Goal: Task Accomplishment & Management: Complete application form

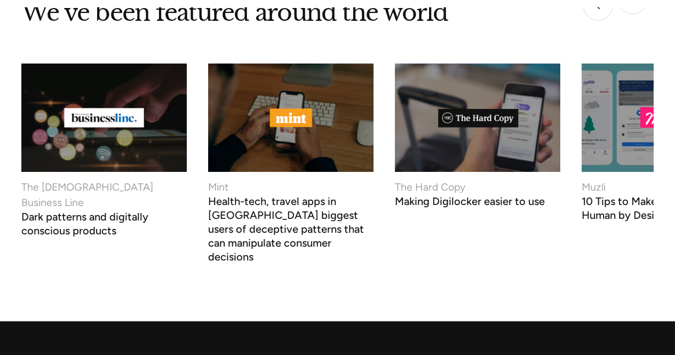
scroll to position [4419, 0]
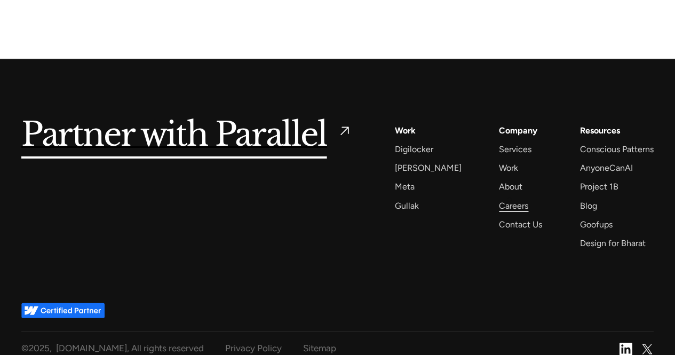
click at [509, 198] on div "Careers" at bounding box center [513, 205] width 29 height 14
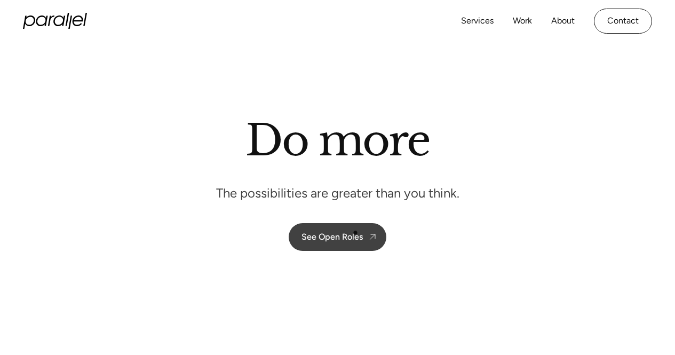
click at [355, 233] on div "See Open Roles" at bounding box center [331, 237] width 61 height 10
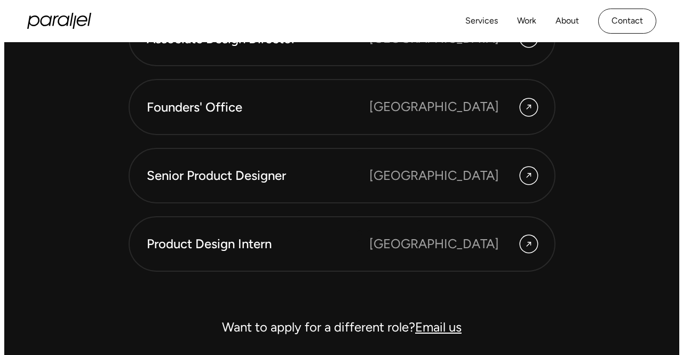
scroll to position [2939, 0]
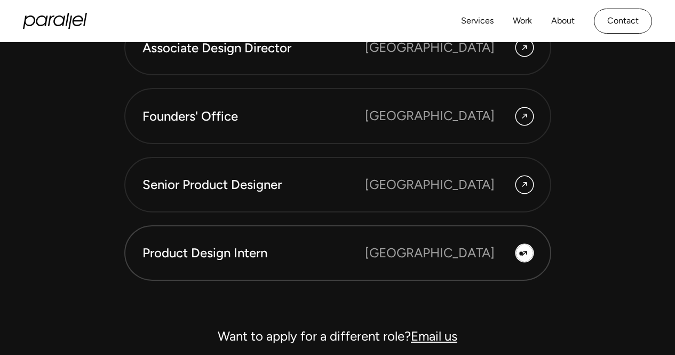
click at [521, 253] on icon at bounding box center [524, 252] width 9 height 15
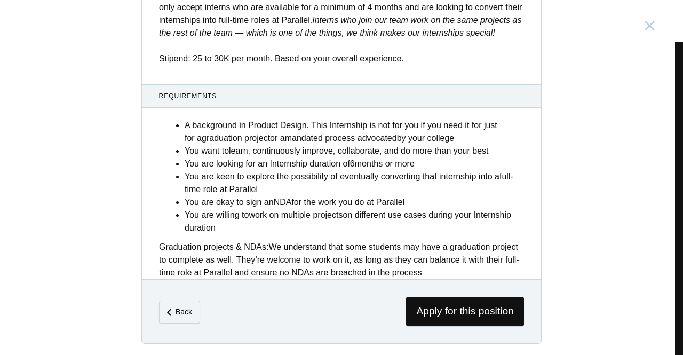
scroll to position [453, 0]
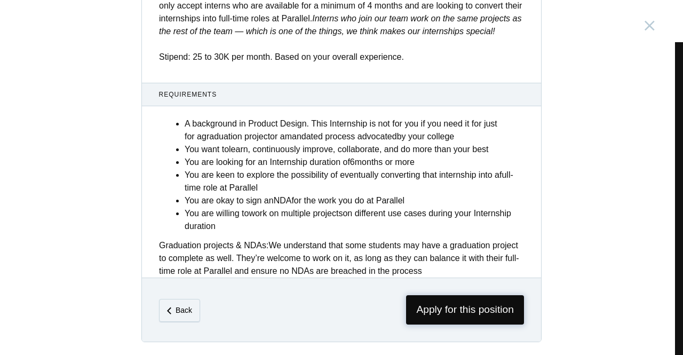
drag, startPoint x: 491, startPoint y: 316, endPoint x: 462, endPoint y: 304, distance: 31.8
click at [462, 304] on span "Apply for this position" at bounding box center [465, 309] width 118 height 29
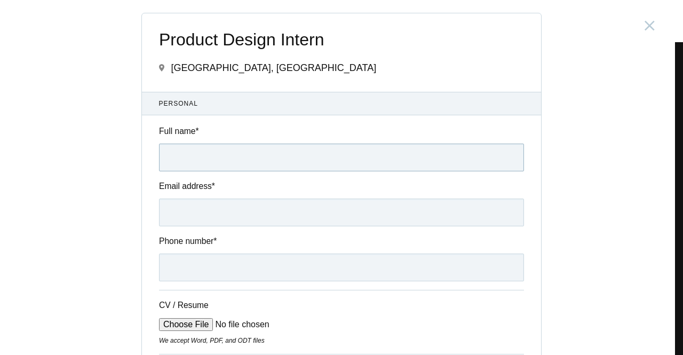
click at [210, 160] on input "Full name *" at bounding box center [341, 157] width 365 height 28
type input "Srushti V"
type input "[EMAIL_ADDRESS][PERSON_NAME][DOMAIN_NAME]"
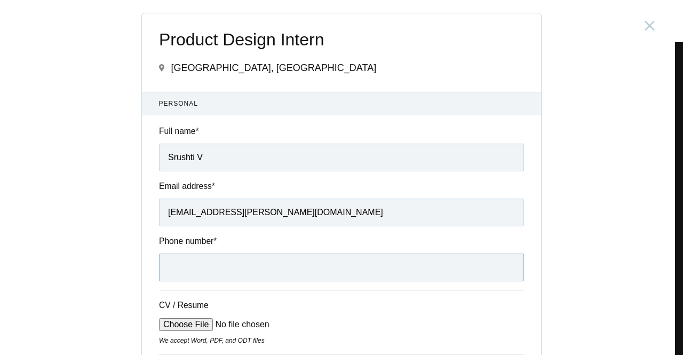
type input "[PHONE_NUMBER]"
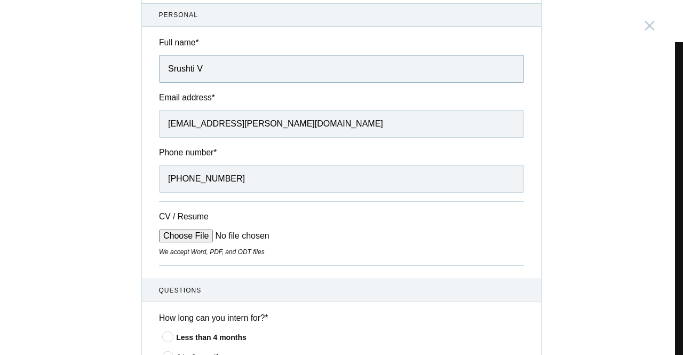
scroll to position [178, 0]
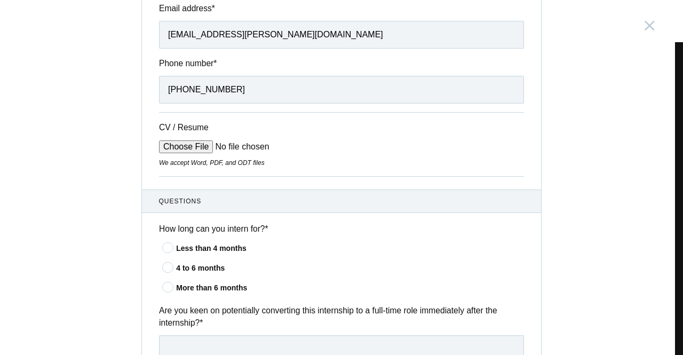
click at [198, 153] on input "CV / Resume" at bounding box center [240, 146] width 162 height 13
type input "C:\fakepath\Srushti.V__Resume.pdf"
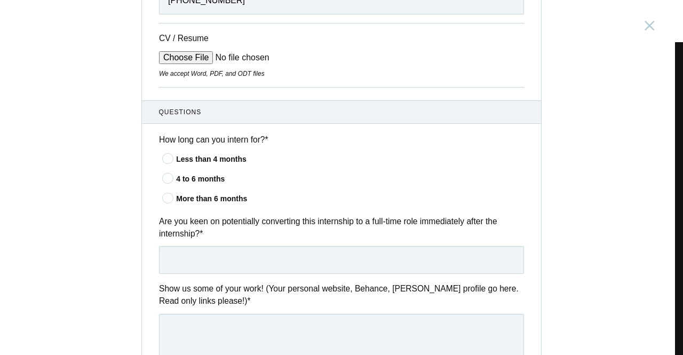
click at [166, 178] on icon at bounding box center [168, 177] width 20 height 7
click at [0, 0] on input"] "4 to 6 months" at bounding box center [0, 0] width 0 height 0
click at [182, 258] on input "text" at bounding box center [341, 260] width 365 height 28
type input "Yes"
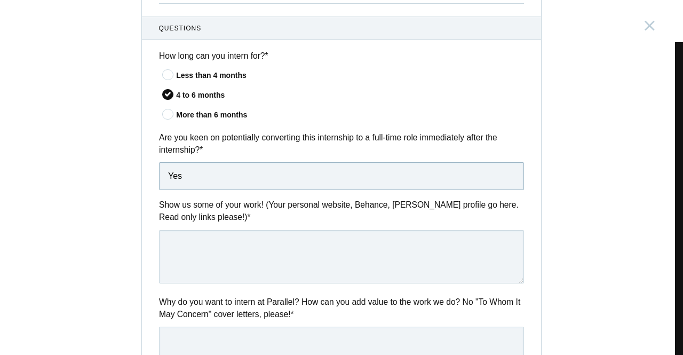
scroll to position [355, 0]
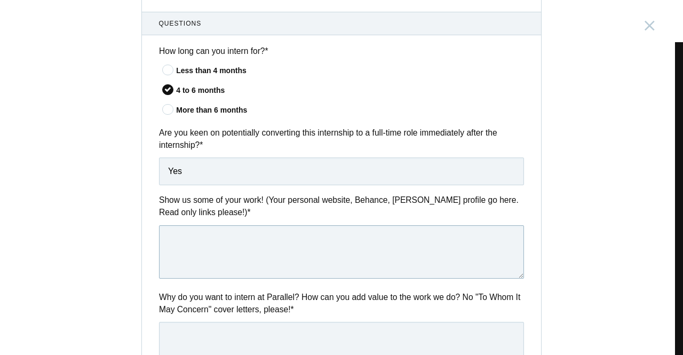
click at [224, 250] on textarea at bounding box center [341, 251] width 365 height 53
paste textarea "[URL][DOMAIN_NAME]"
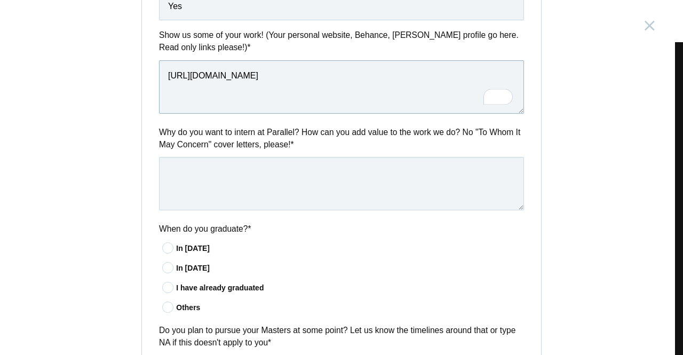
scroll to position [533, 0]
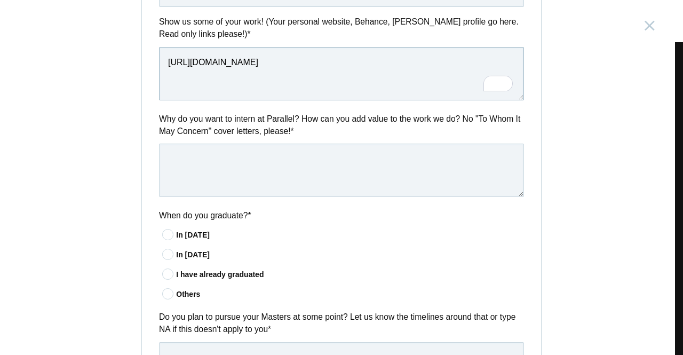
type textarea "[URL][DOMAIN_NAME]"
click at [282, 166] on textarea at bounding box center [341, 169] width 365 height 53
click at [164, 258] on icon at bounding box center [168, 254] width 20 height 7
click at [0, 0] on input"] "In [DATE]" at bounding box center [0, 0] width 0 height 0
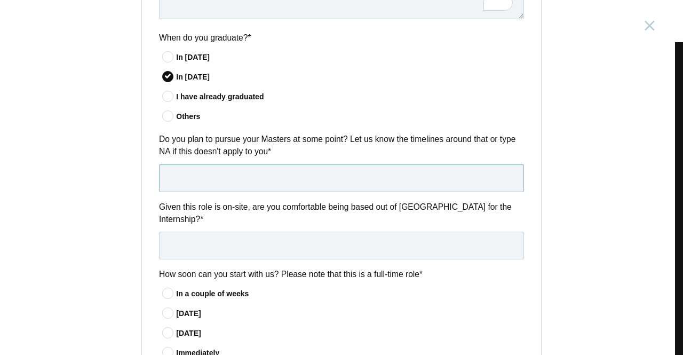
click at [245, 179] on input "text" at bounding box center [341, 178] width 365 height 28
type input "NA"
click at [224, 236] on input "text" at bounding box center [341, 246] width 365 height 28
type input "Yes"
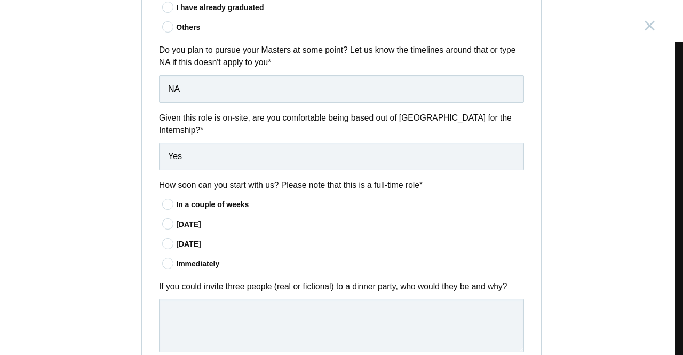
click at [165, 241] on icon at bounding box center [168, 243] width 20 height 7
click at [0, 0] on input"] "[DATE]" at bounding box center [0, 0] width 0 height 0
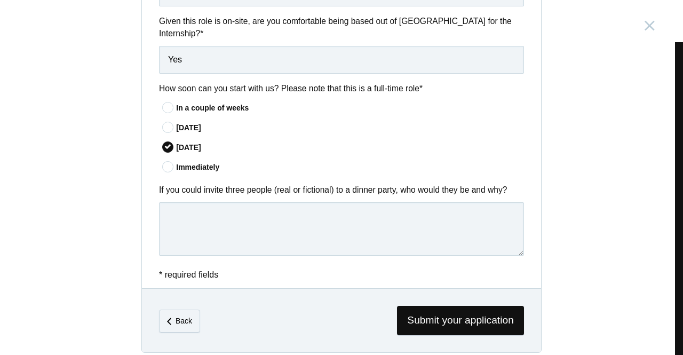
scroll to position [899, 0]
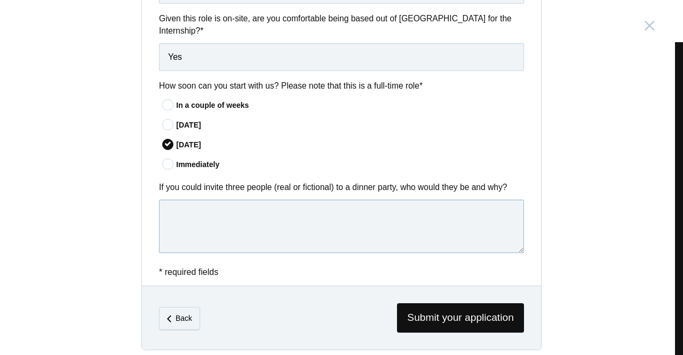
click at [166, 236] on textarea at bounding box center [341, 226] width 365 height 53
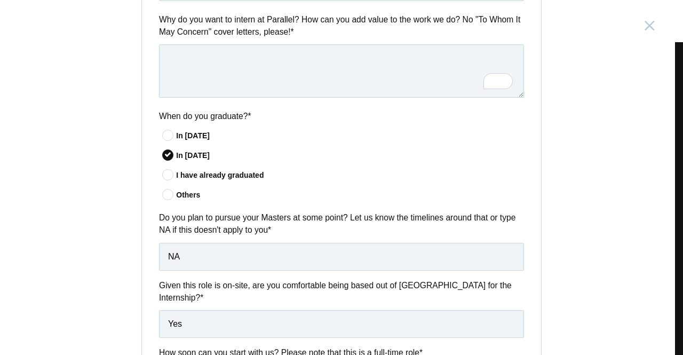
scroll to position [455, 0]
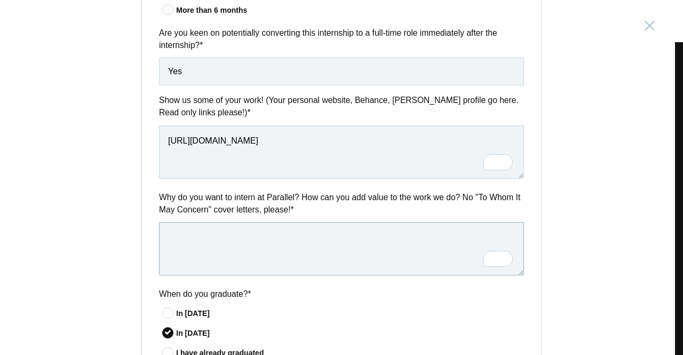
click at [487, 261] on form "Product Design Intern [GEOGRAPHIC_DATA], [GEOGRAPHIC_DATA] Submitting form fail…" at bounding box center [341, 175] width 399 height 1235
click at [492, 260] on div "Rewrite with Grammarly" at bounding box center [488, 258] width 12 height 12
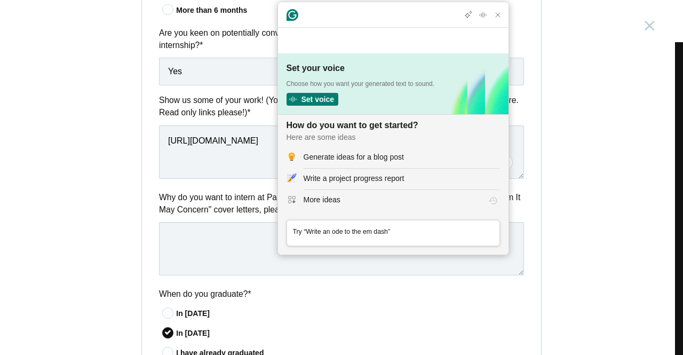
scroll to position [0, 0]
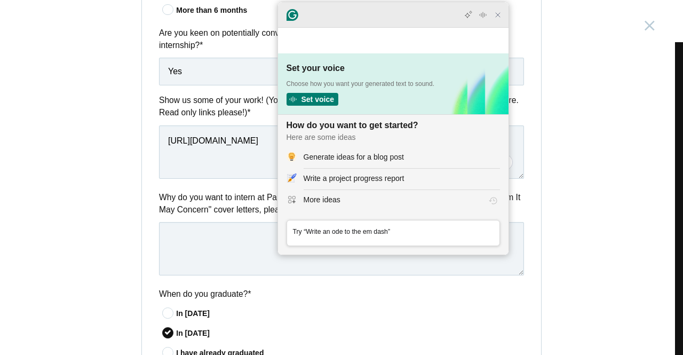
click at [498, 21] on icon "Close Grammarly Assistant" at bounding box center [497, 15] width 13 height 13
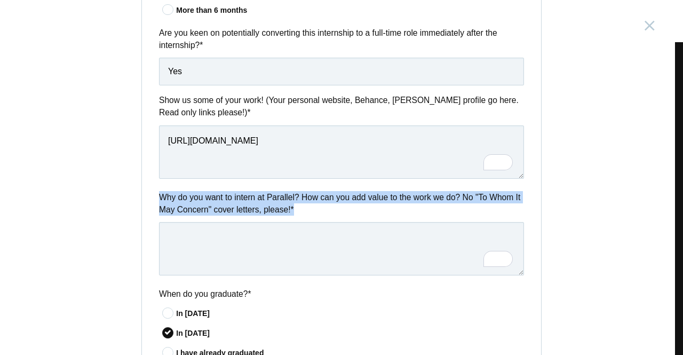
drag, startPoint x: 301, startPoint y: 218, endPoint x: 144, endPoint y: 196, distance: 158.4
click at [144, 196] on div "Why do you want to intern at Parallel? How can you add value to the work we do?…" at bounding box center [341, 235] width 399 height 88
copy div "Why do you want to intern at Parallel? How can you add value to the work we do?…"
click at [501, 256] on div "Open Grammarly." at bounding box center [505, 259] width 12 height 12
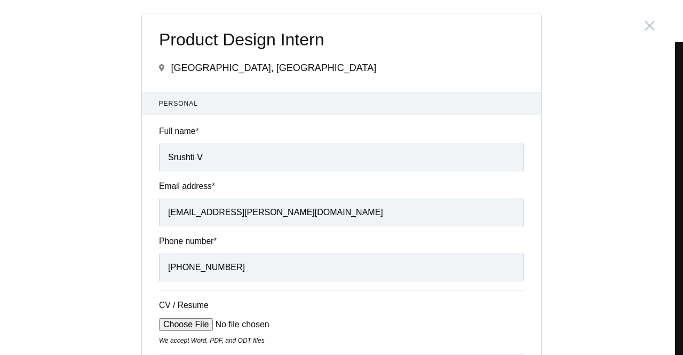
scroll to position [899, 0]
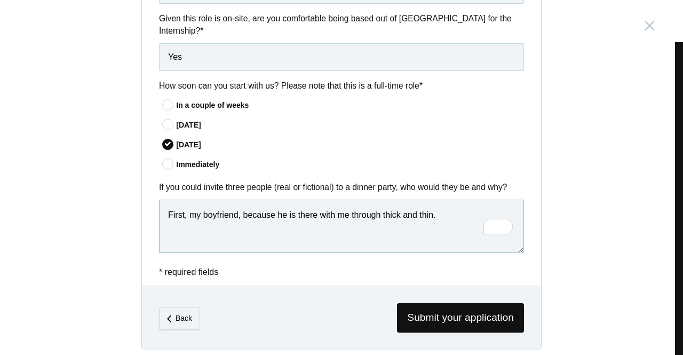
click at [191, 222] on textarea "First, my boyfriend, because he is there with me through thick and thin." at bounding box center [341, 226] width 365 height 53
drag, startPoint x: 356, startPoint y: 222, endPoint x: 148, endPoint y: 198, distance: 208.9
click at [148, 198] on div "If you could invite three people (real or fictional) to a dinner party, who wou…" at bounding box center [341, 219] width 399 height 76
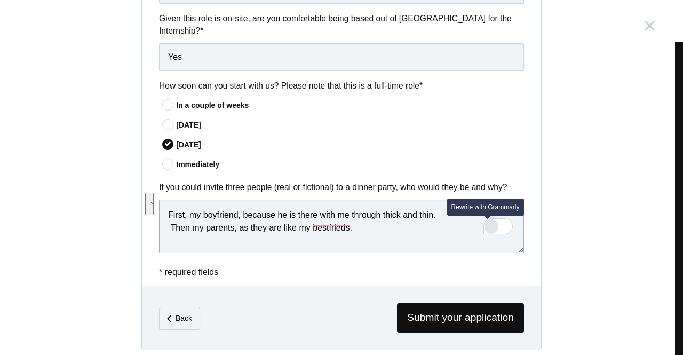
type textarea "First, my boyfriend, because he is there with me through thick and thin. Then m…"
click at [490, 229] on div "Rewrite with Grammarly" at bounding box center [491, 226] width 12 height 12
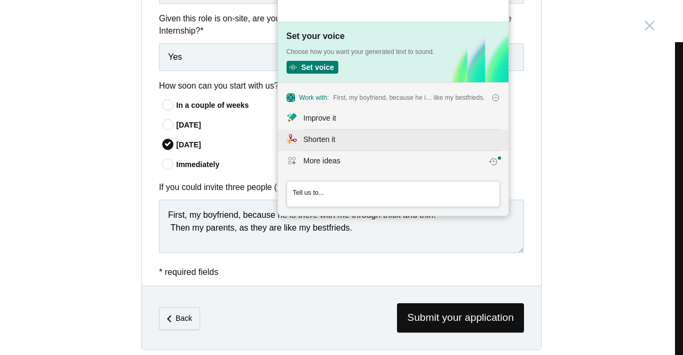
scroll to position [0, 0]
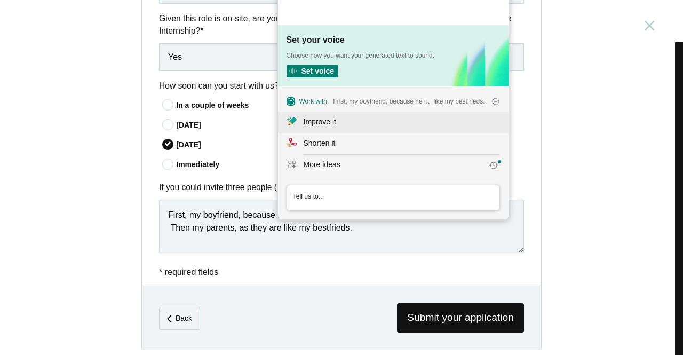
click at [356, 130] on button "Improve it" at bounding box center [393, 122] width 230 height 21
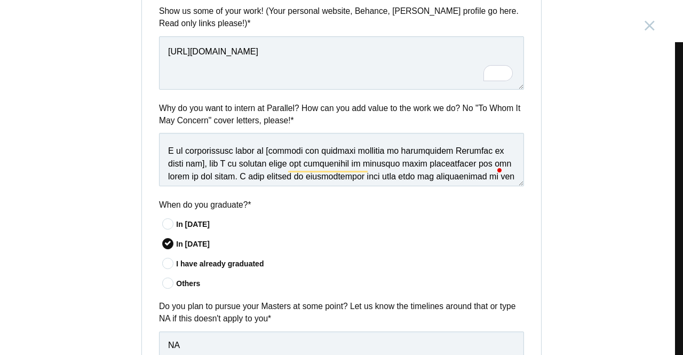
scroll to position [139, 0]
drag, startPoint x: 196, startPoint y: 167, endPoint x: 162, endPoint y: 152, distance: 37.5
click at [162, 152] on textarea "To enrich screen reader interactions, please activate Accessibility in Grammarl…" at bounding box center [341, 159] width 365 height 53
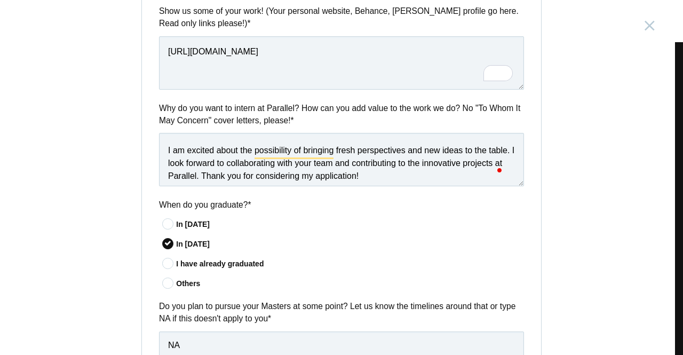
scroll to position [144, 0]
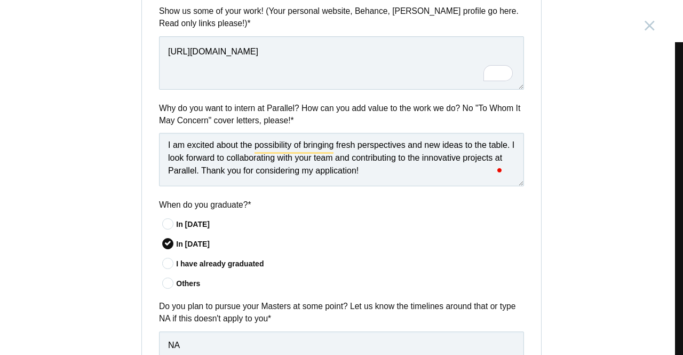
click at [400, 175] on textarea "I am excited about the opportunity to intern at Parallel because I admire the c…" at bounding box center [341, 159] width 365 height 53
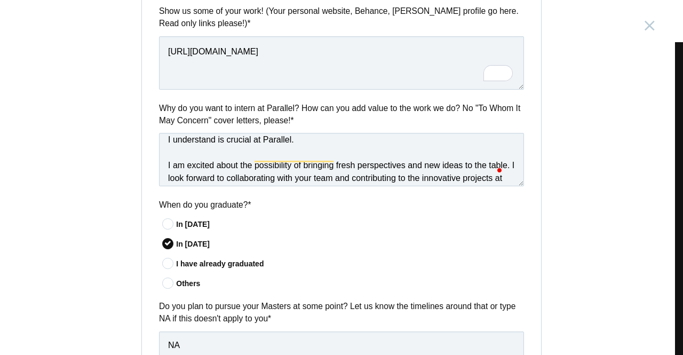
scroll to position [124, 0]
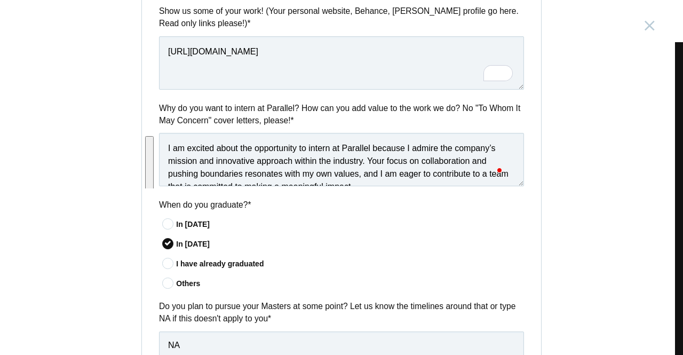
drag, startPoint x: 400, startPoint y: 175, endPoint x: 159, endPoint y: 139, distance: 242.7
click at [159, 139] on textarea "I am excited about the opportunity to intern at Parallel because I admire the c…" at bounding box center [341, 159] width 365 height 53
click at [477, 167] on div "Rewrite with Grammarly" at bounding box center [480, 169] width 12 height 12
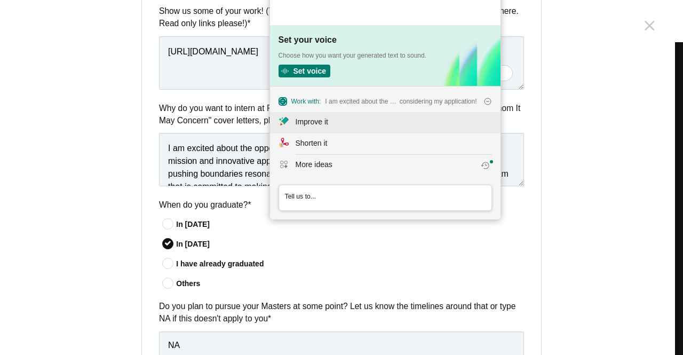
click at [352, 121] on div "Improve it" at bounding box center [394, 121] width 196 height 11
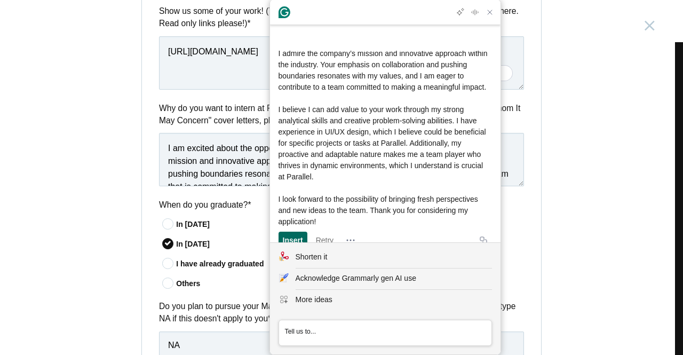
click at [301, 232] on div "Insert" at bounding box center [293, 240] width 20 height 17
type textarea "I am excited about the opportunity to intern at Parallel because I admire the c…"
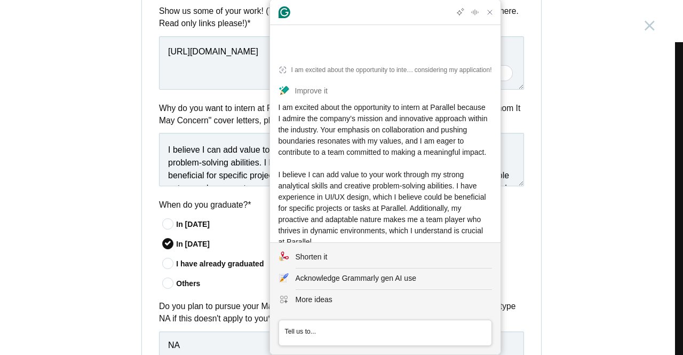
drag, startPoint x: 378, startPoint y: 203, endPoint x: 273, endPoint y: 83, distance: 159.5
click at [273, 83] on article "I am excited about the opportunity to intern at Parallel because I admire the c…" at bounding box center [385, 187] width 230 height 272
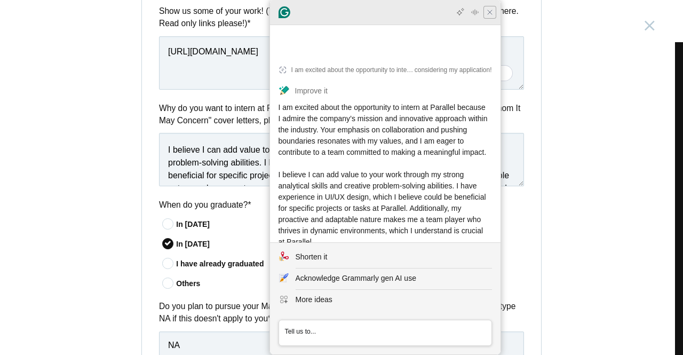
click at [487, 18] on icon "Close Grammarly Assistant" at bounding box center [489, 12] width 13 height 13
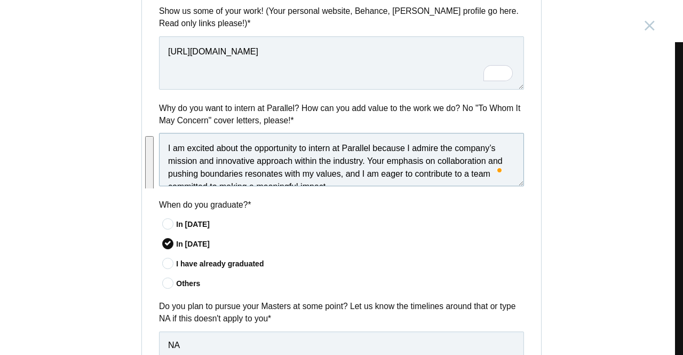
drag, startPoint x: 374, startPoint y: 173, endPoint x: 143, endPoint y: 154, distance: 232.3
click at [143, 154] on div "Why do you want to intern at Parallel? How can you add value to the work we do?…" at bounding box center [341, 146] width 399 height 88
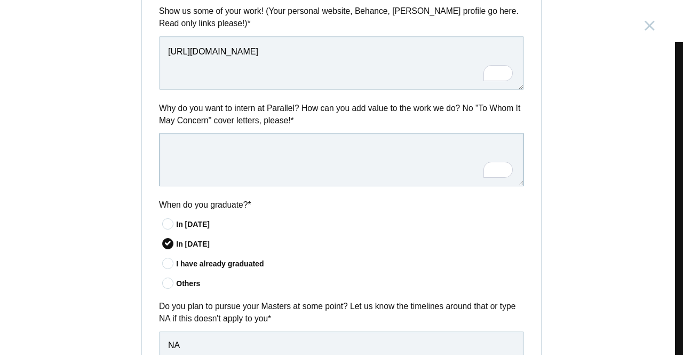
paste textarea "I am excited about the opportunity to intern at Parallel because I admire the c…"
type textarea "I am excited about the opportunity to intern at Parallel because I admire the c…"
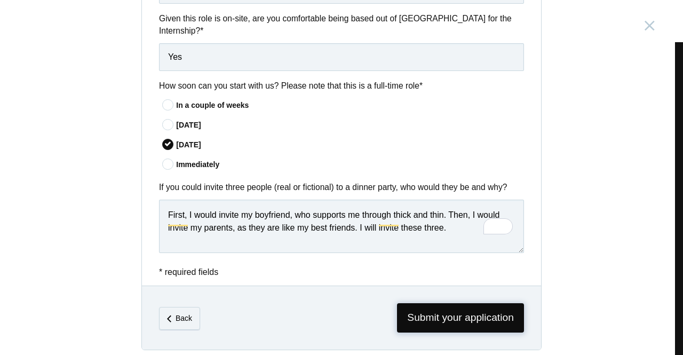
click at [413, 312] on span "Submit your application" at bounding box center [460, 317] width 127 height 29
